Goal: Find contact information: Find contact information

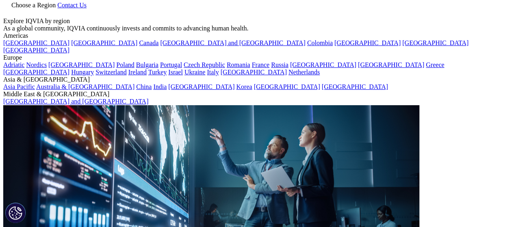
scroll to position [81, 0]
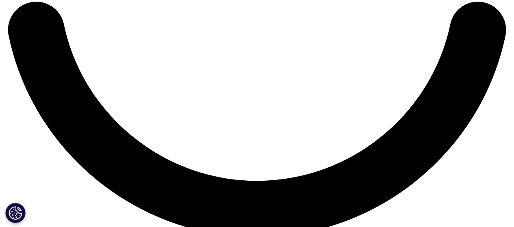
scroll to position [1462, 0]
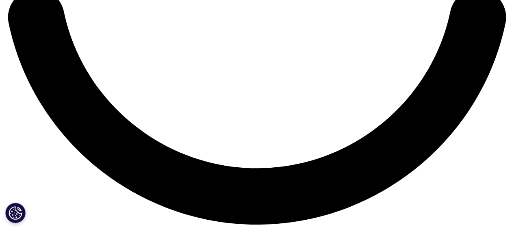
scroll to position [1299, 0]
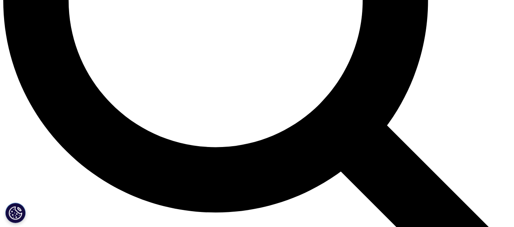
scroll to position [651, 0]
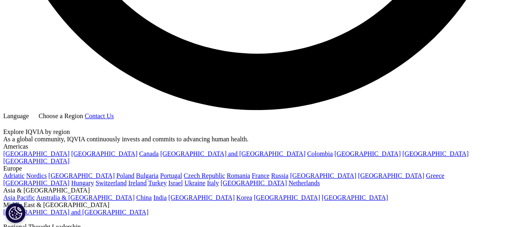
scroll to position [1463, 0]
